Goal: Transaction & Acquisition: Obtain resource

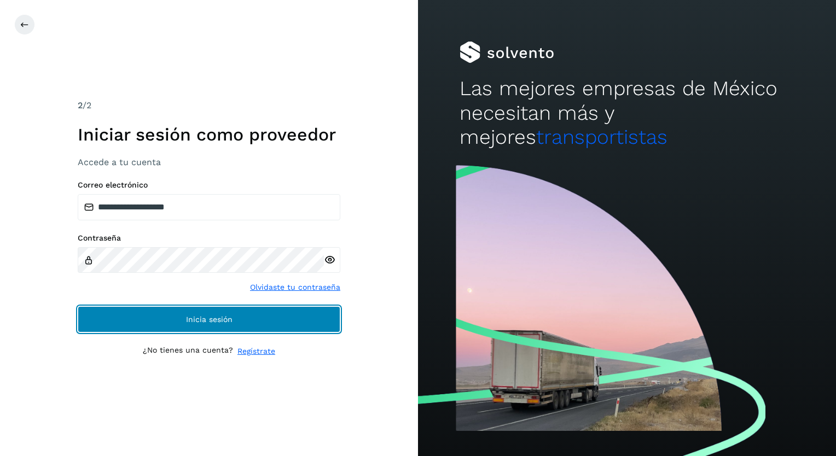
click at [197, 317] on span "Inicia sesión" at bounding box center [209, 320] width 46 height 8
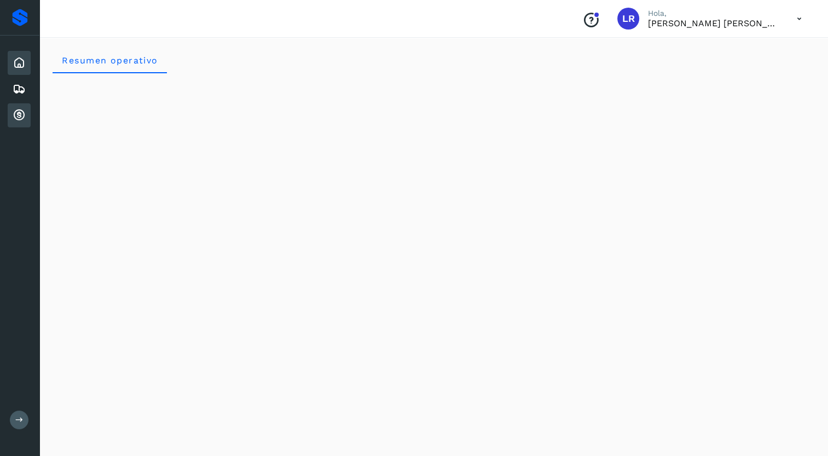
click at [16, 112] on icon at bounding box center [19, 115] width 13 height 13
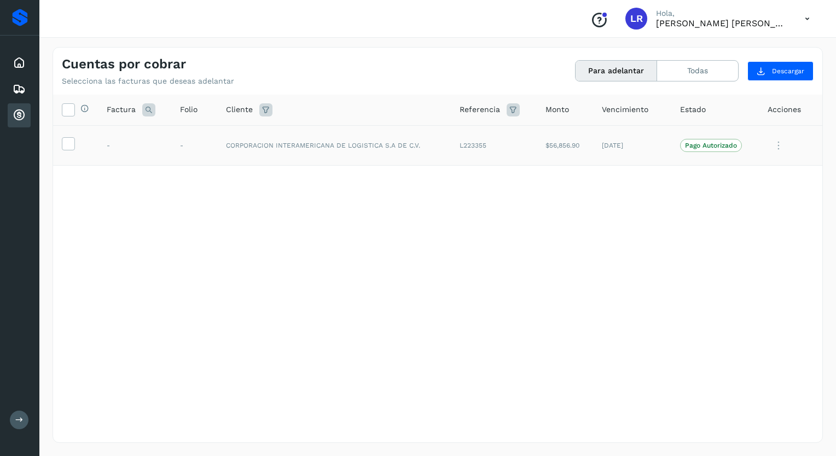
click at [707, 144] on p "Pago Autorizado" at bounding box center [711, 146] width 52 height 8
click at [73, 141] on icon at bounding box center [67, 142] width 11 height 11
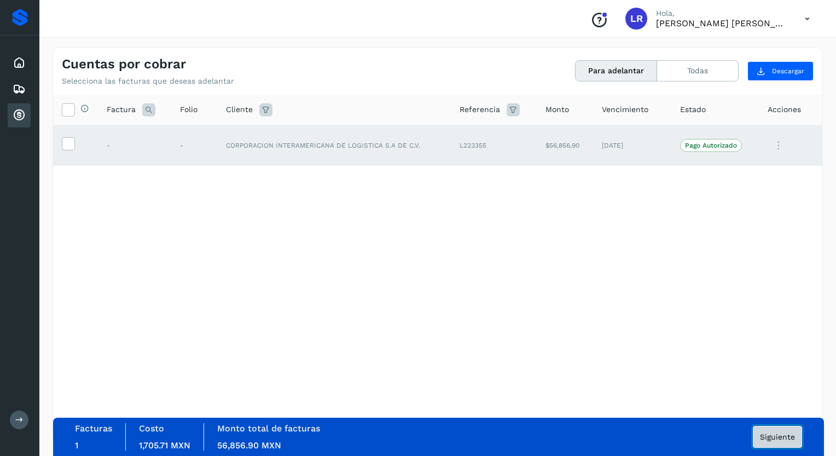
click at [776, 434] on span "Siguiente" at bounding box center [777, 437] width 35 height 8
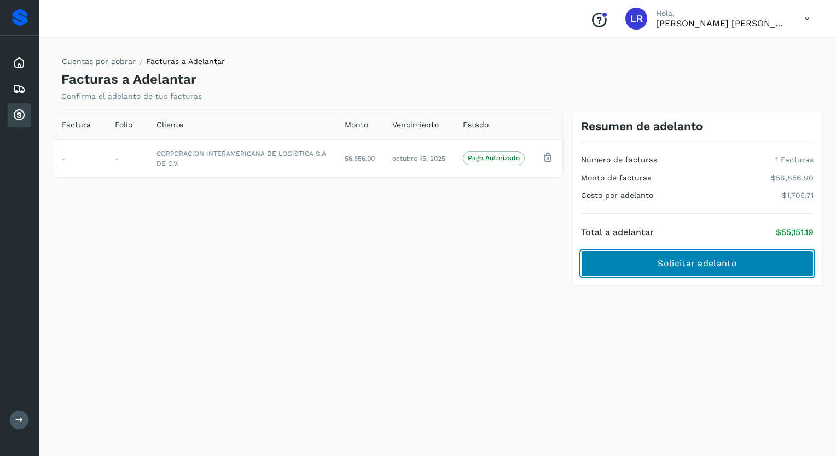
click at [677, 263] on span "Solicitar adelanto" at bounding box center [696, 264] width 79 height 12
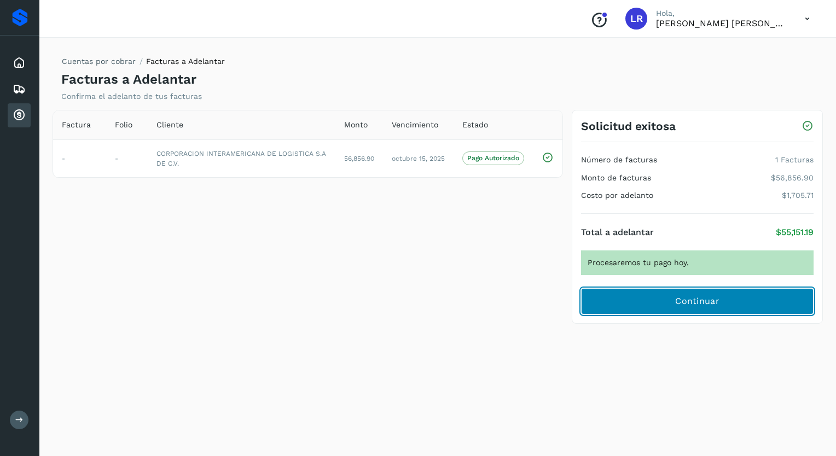
click at [699, 298] on span "Continuar" at bounding box center [697, 301] width 44 height 12
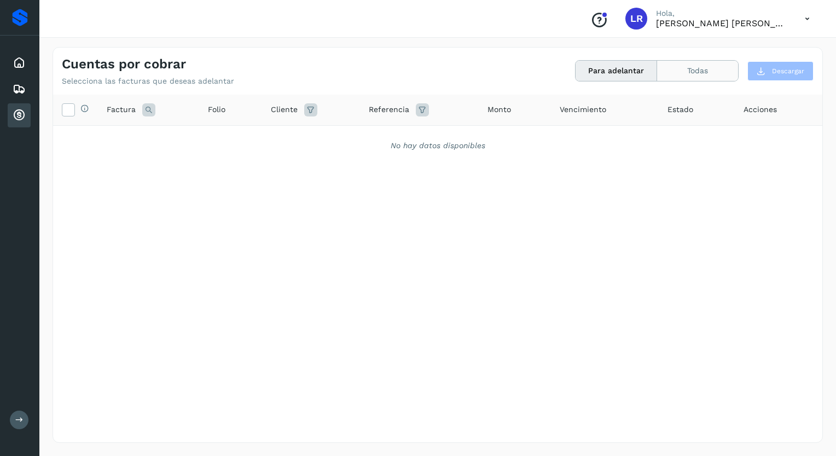
click at [707, 69] on button "Todas" at bounding box center [697, 71] width 81 height 20
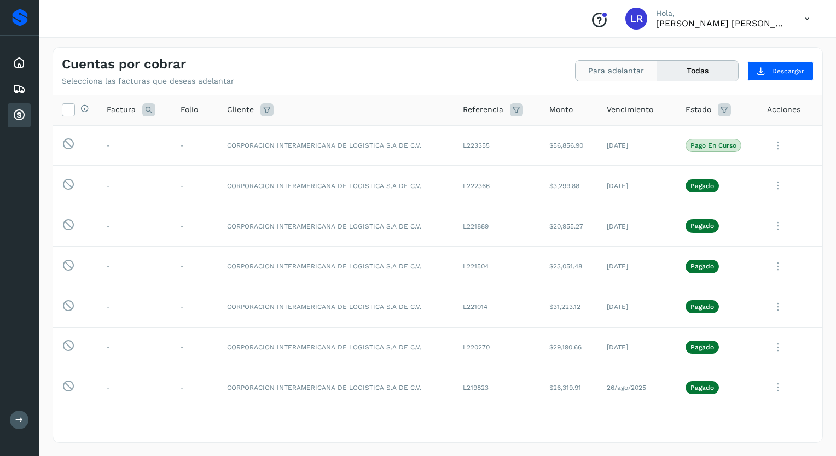
click at [613, 69] on button "Para adelantar" at bounding box center [615, 71] width 81 height 20
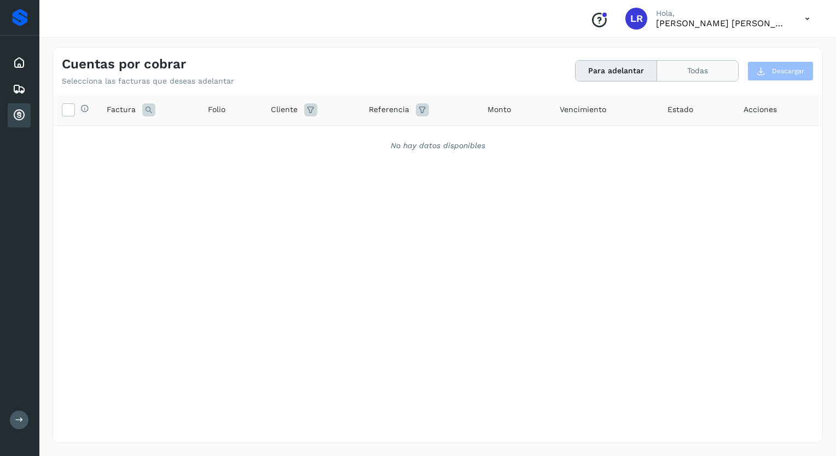
click at [709, 66] on button "Todas" at bounding box center [697, 71] width 81 height 20
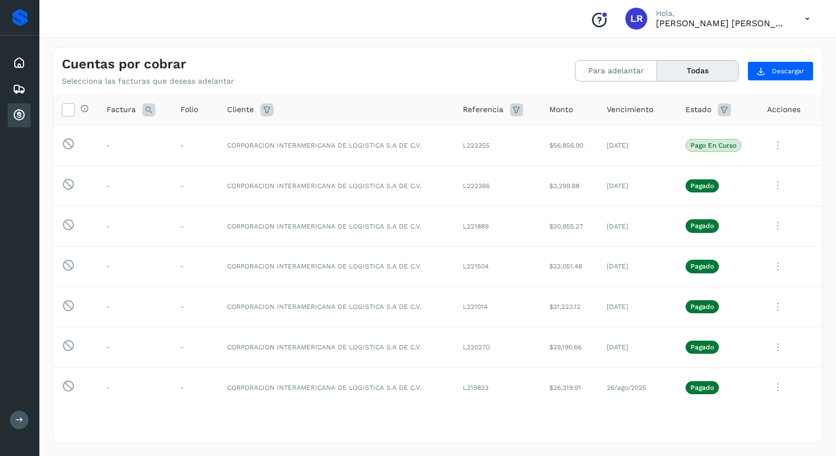
click at [798, 16] on icon at bounding box center [807, 19] width 22 height 22
click at [744, 48] on div "Cerrar sesión" at bounding box center [753, 49] width 130 height 21
